Goal: Entertainment & Leisure: Browse casually

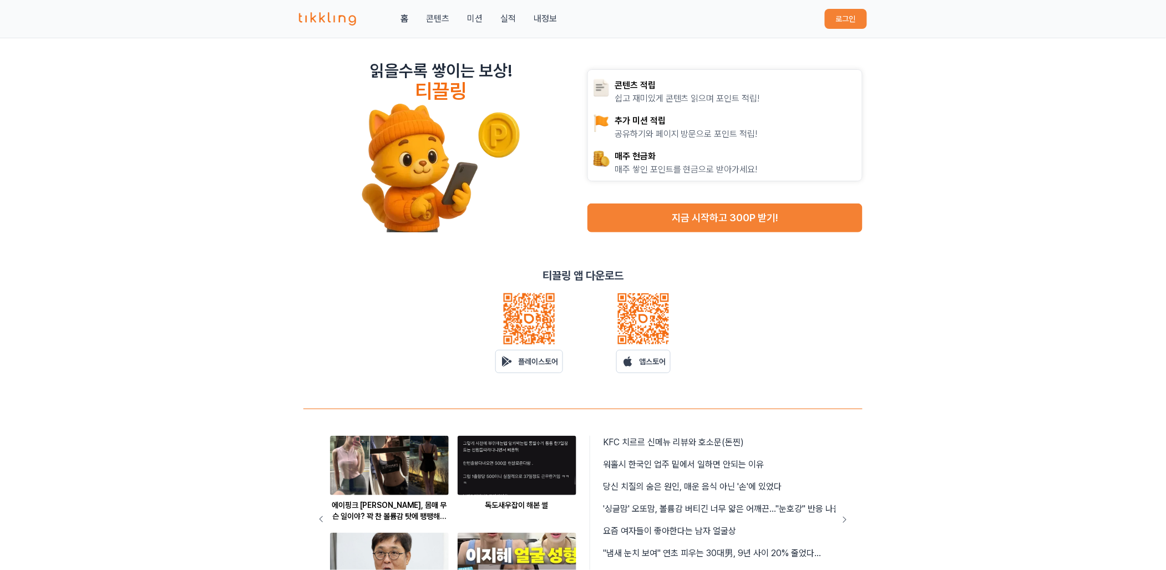
click at [835, 16] on button "로그인" at bounding box center [846, 19] width 42 height 20
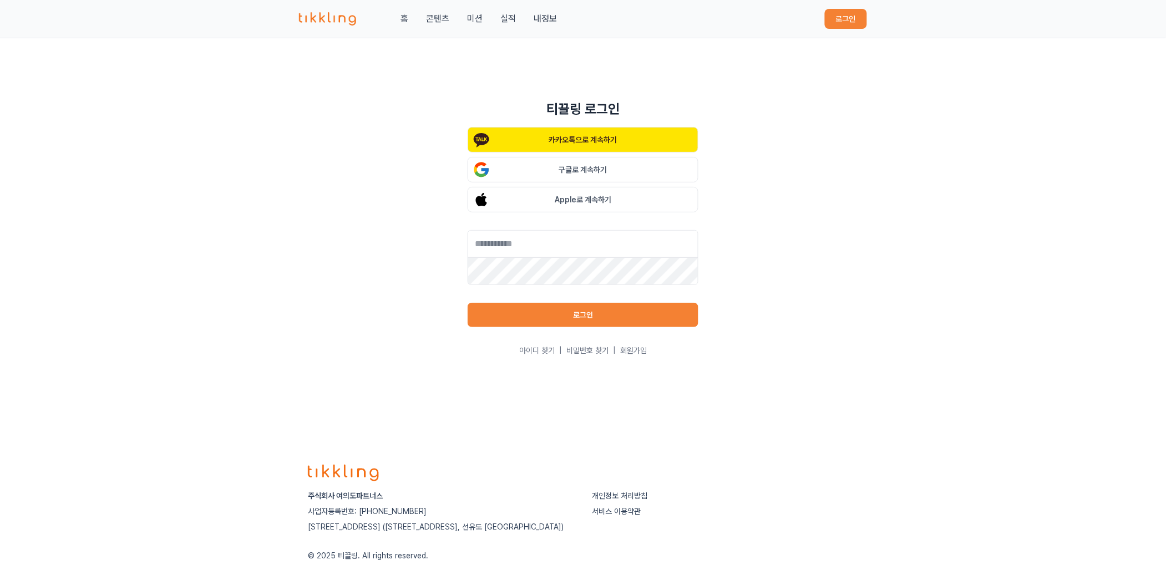
click at [606, 228] on div "카카오톡으로 계속하기 구글로 계속하기 Apple로 계속하기 로그인 아이디 찾기 | 비밀번호 찾기 | 회원가입" at bounding box center [583, 241] width 231 height 229
click at [602, 238] on input "text" at bounding box center [583, 244] width 231 height 28
click at [589, 255] on input "text" at bounding box center [583, 244] width 231 height 28
click at [580, 244] on input "text" at bounding box center [583, 244] width 231 height 28
type input "**********"
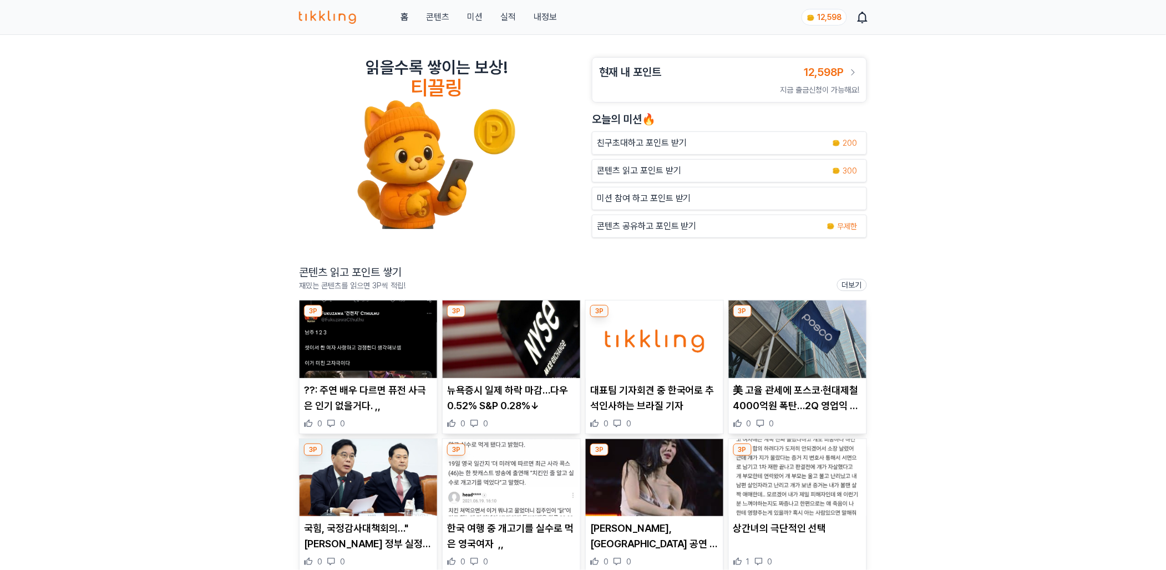
drag, startPoint x: 214, startPoint y: 414, endPoint x: 293, endPoint y: 374, distance: 89.3
click at [214, 414] on div "읽을수록 쌓이는 보상! 티끌링 현재 내 포인트 12,598P 지금 출금신청이 가능해요! 오늘의 미션🔥 친구초대하고 포인트 받기 200 콘텐츠 …" at bounding box center [583, 394] width 1166 height 718
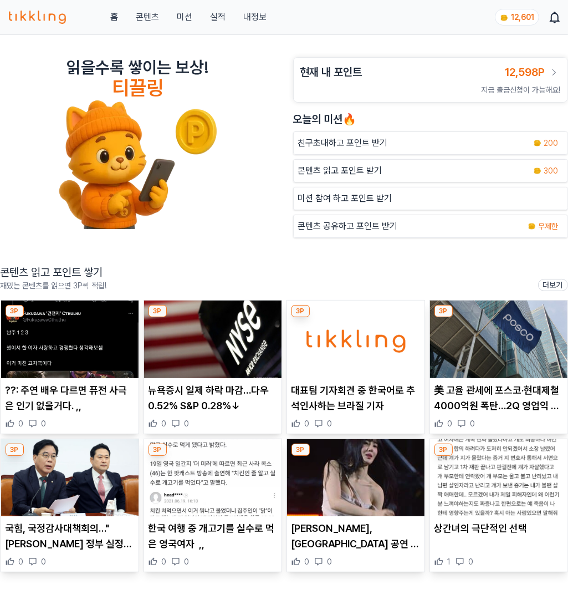
click at [191, 360] on img at bounding box center [213, 340] width 138 height 78
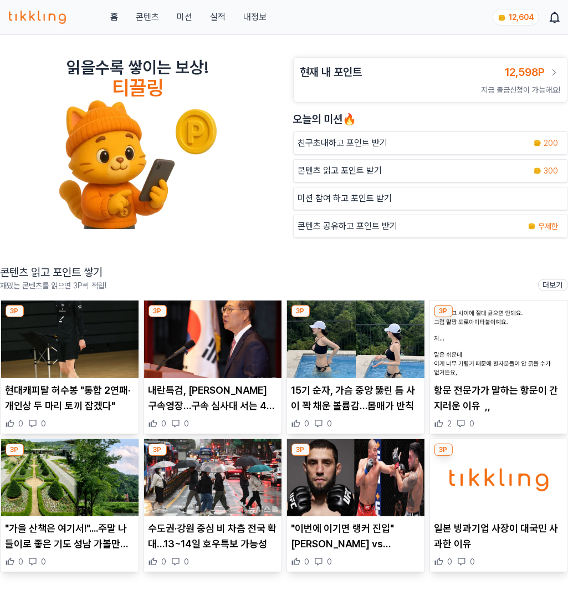
click at [216, 348] on img at bounding box center [213, 340] width 138 height 78
click at [369, 358] on img at bounding box center [356, 340] width 138 height 78
click at [70, 483] on img at bounding box center [70, 478] width 138 height 78
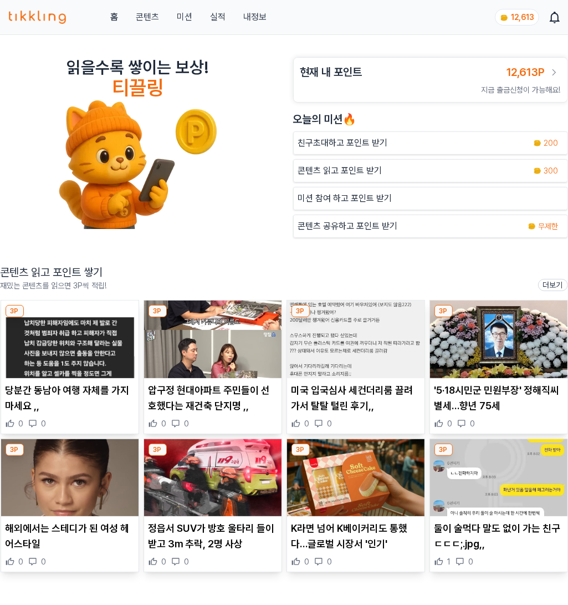
click at [505, 346] on img at bounding box center [499, 340] width 138 height 78
click at [93, 346] on img at bounding box center [70, 340] width 138 height 78
click at [227, 352] on img at bounding box center [213, 340] width 138 height 78
click at [360, 343] on img at bounding box center [356, 340] width 138 height 78
click at [66, 493] on img at bounding box center [70, 478] width 138 height 78
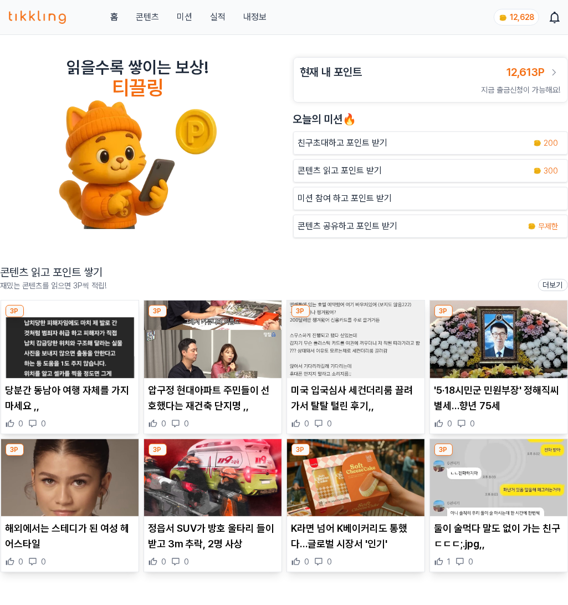
click at [212, 511] on img at bounding box center [213, 478] width 138 height 78
